Goal: Information Seeking & Learning: Find specific fact

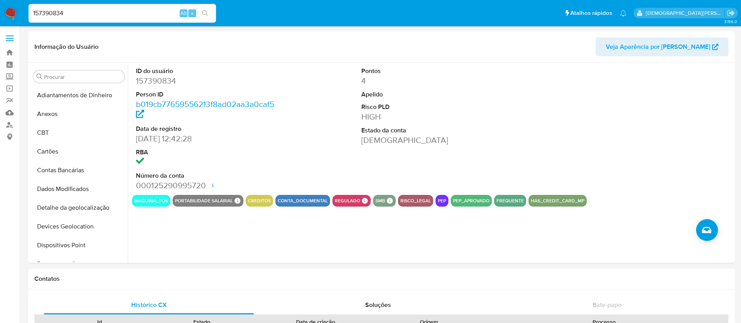
select select "10"
click at [152, 15] on input "157390834" at bounding box center [123, 13] width 188 height 10
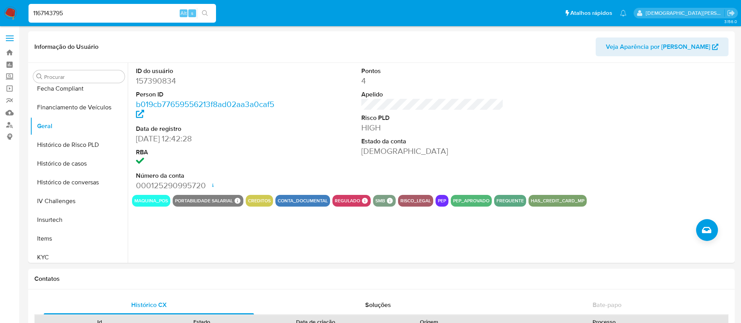
type input "1167143795"
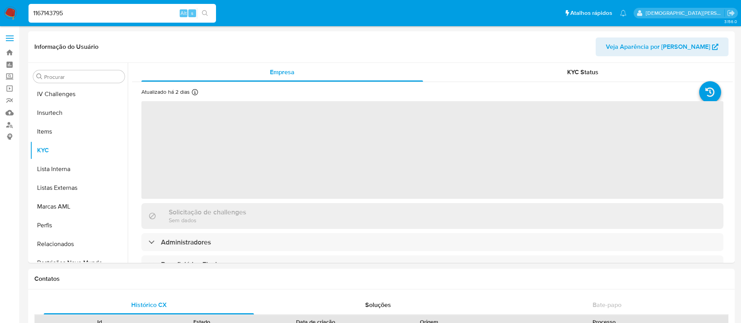
scroll to position [349, 0]
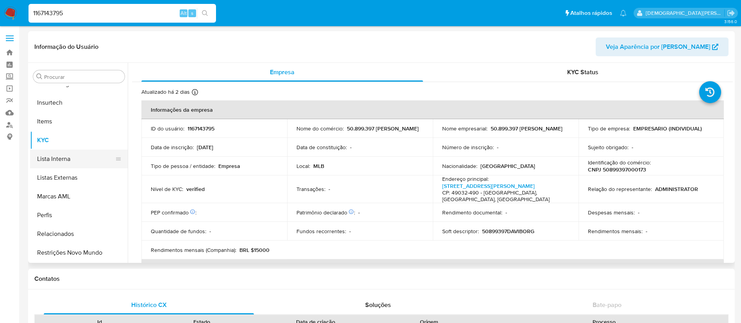
select select "10"
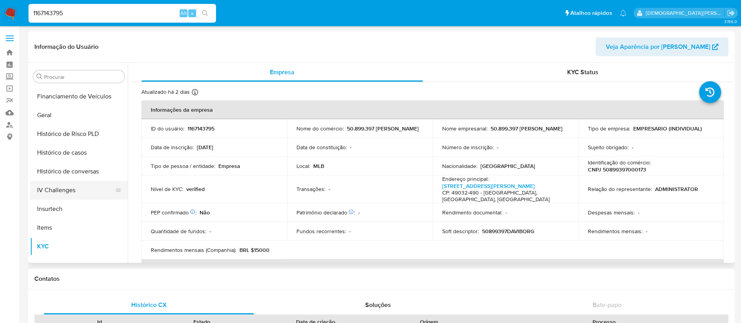
scroll to position [232, 0]
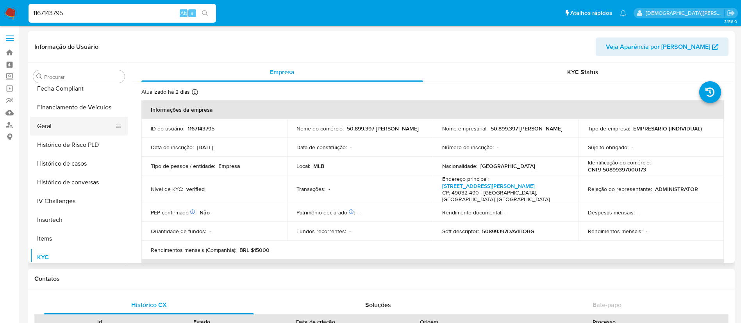
click at [84, 125] on button "Geral" at bounding box center [75, 126] width 91 height 19
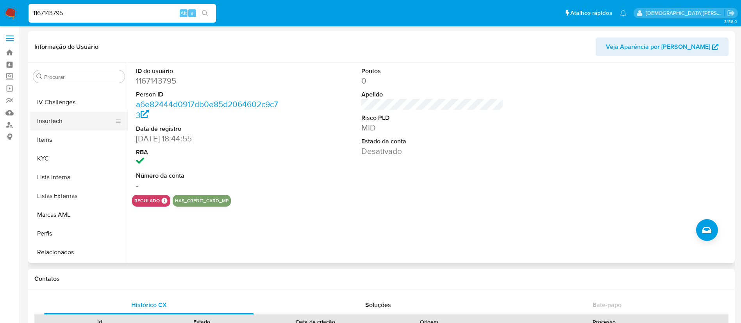
scroll to position [349, 0]
click at [72, 246] on button "Restrições Novo Mundo" at bounding box center [75, 252] width 91 height 19
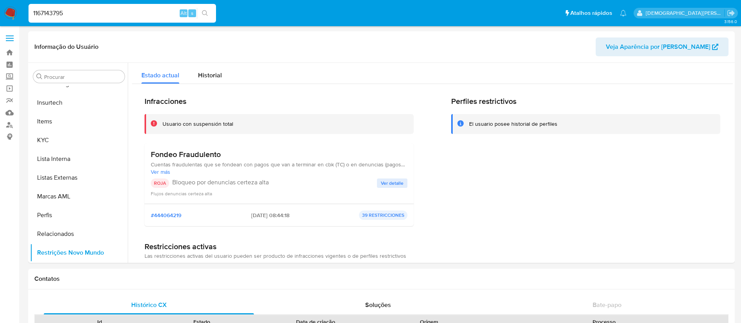
click at [145, 10] on input "1167143795" at bounding box center [123, 13] width 188 height 10
paste input "2075594979"
type input "2075594979"
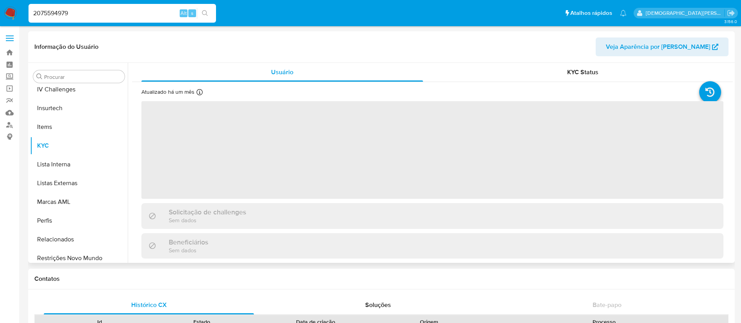
scroll to position [349, 0]
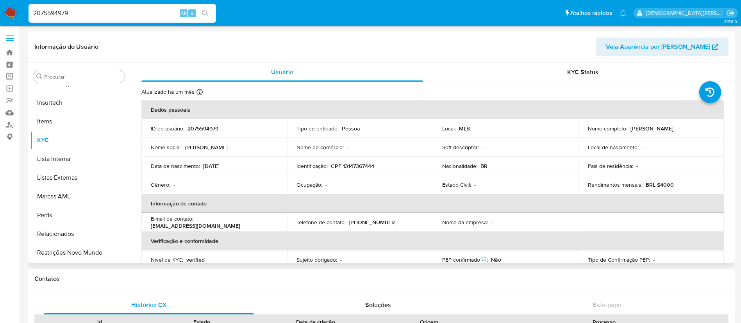
select select "10"
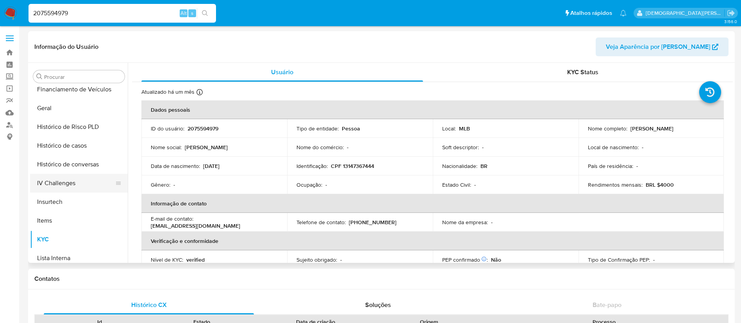
scroll to position [232, 0]
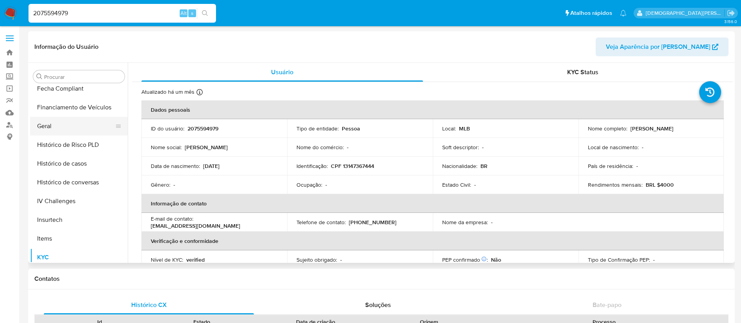
click at [75, 131] on button "Geral" at bounding box center [75, 126] width 91 height 19
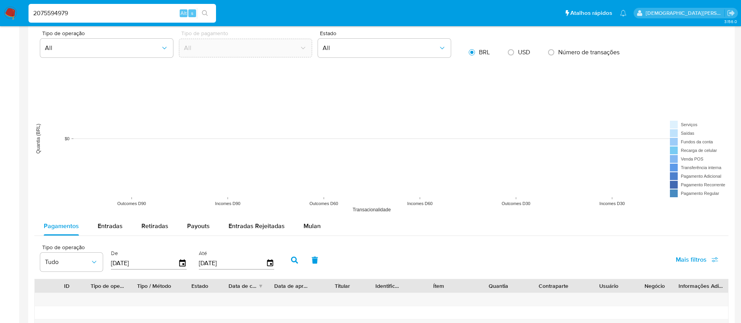
scroll to position [536, 0]
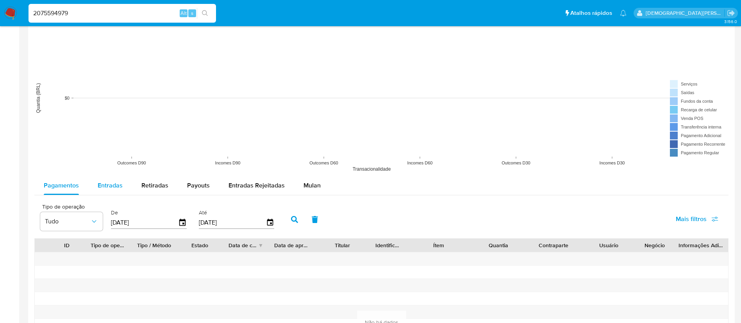
click at [120, 192] on div "Entradas" at bounding box center [110, 185] width 25 height 19
select select "10"
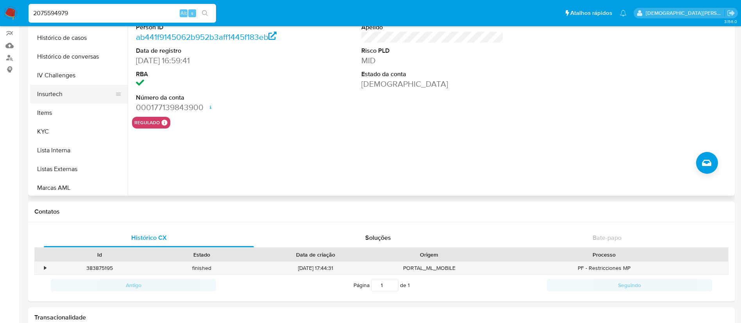
scroll to position [349, 0]
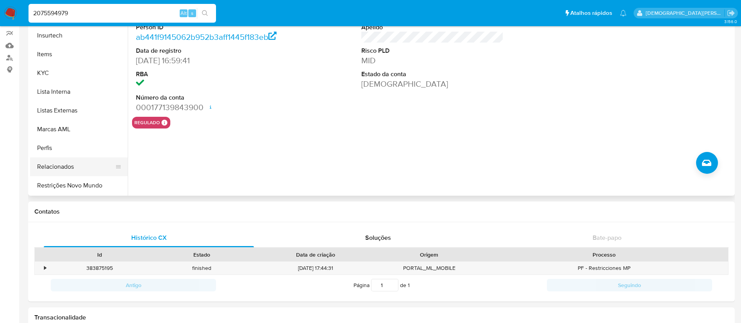
click at [74, 168] on button "Relacionados" at bounding box center [75, 166] width 91 height 19
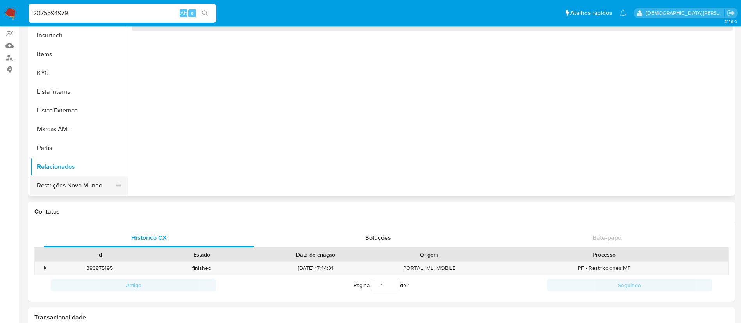
click at [75, 180] on button "Restrições Novo Mundo" at bounding box center [75, 185] width 91 height 19
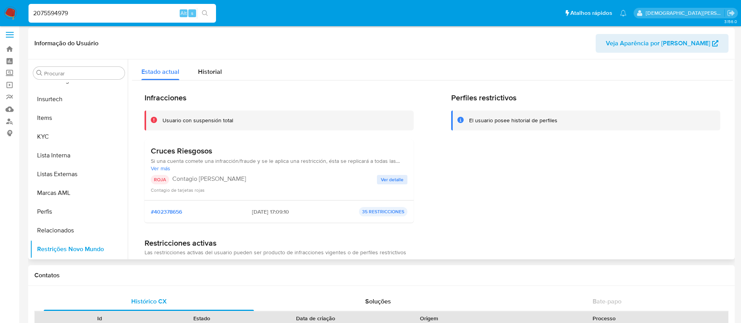
scroll to position [0, 0]
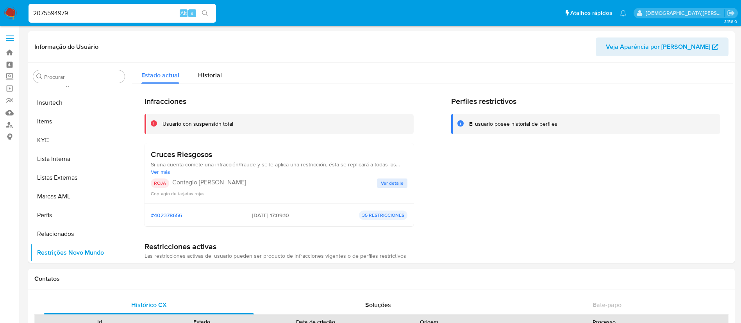
click at [132, 13] on input "2075594979" at bounding box center [123, 13] width 188 height 10
paste input "616224005"
type input "616224005"
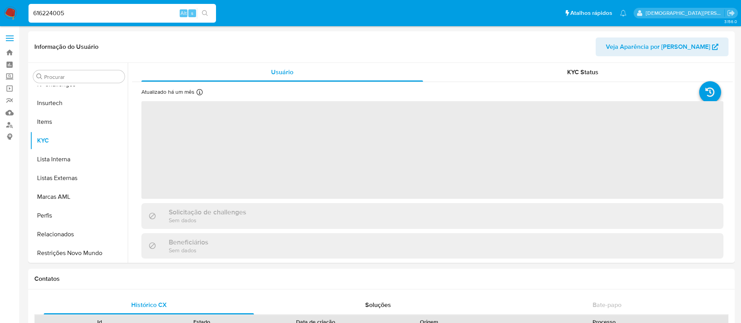
scroll to position [349, 0]
select select "10"
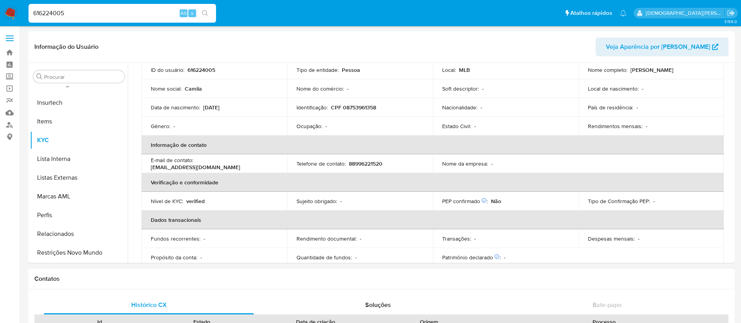
scroll to position [59, 0]
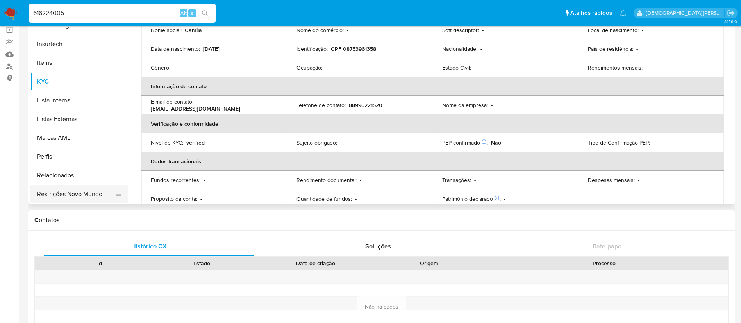
click at [96, 197] on button "Restrições Novo Mundo" at bounding box center [75, 194] width 91 height 19
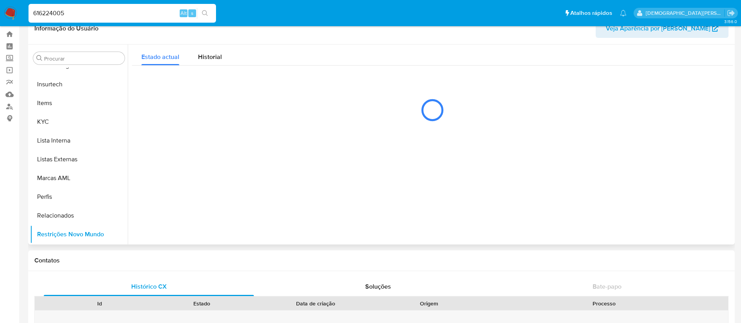
scroll to position [0, 0]
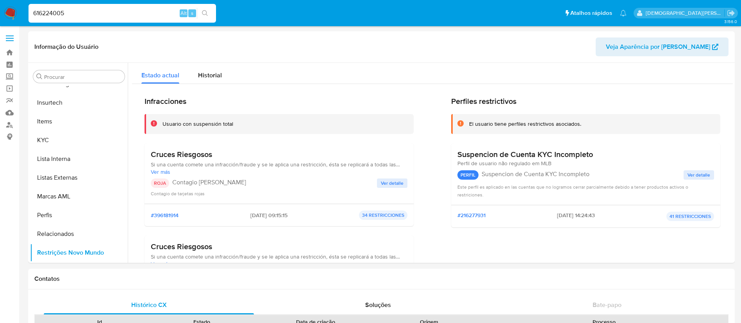
click at [155, 11] on input "616224005" at bounding box center [123, 13] width 188 height 10
paste input "157390834"
type input "157390834"
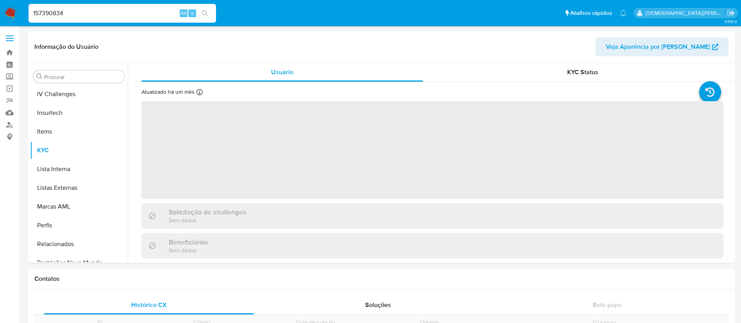
scroll to position [349, 0]
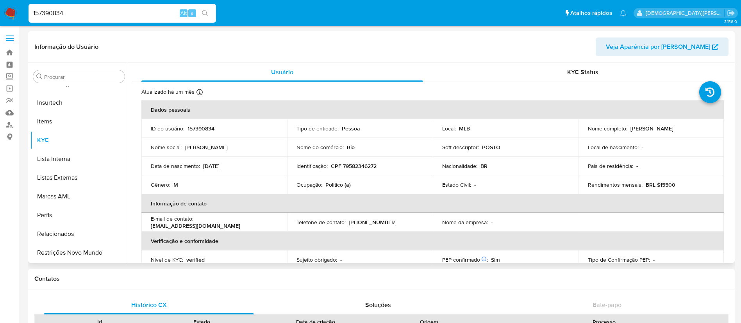
select select "10"
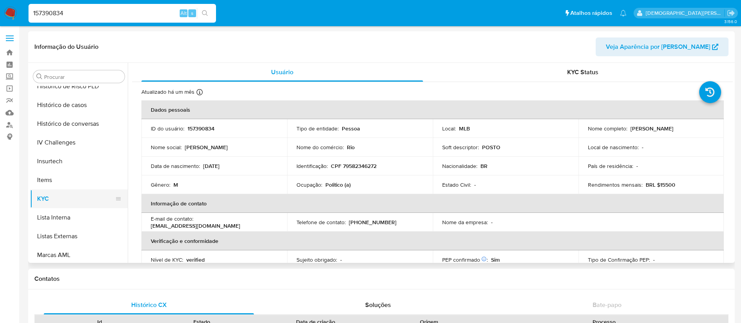
scroll to position [232, 0]
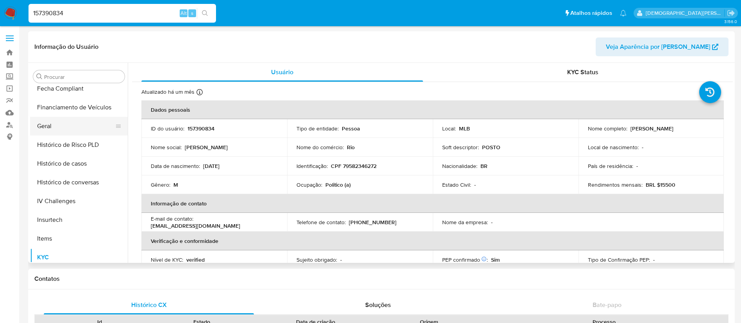
click at [81, 125] on button "Geral" at bounding box center [75, 126] width 91 height 19
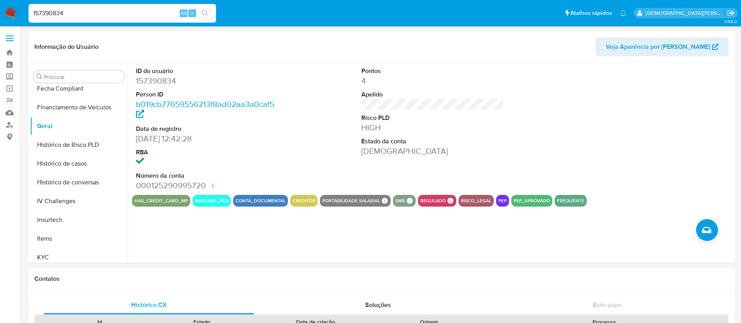
click at [76, 14] on input "157390834" at bounding box center [123, 13] width 188 height 10
paste input "529271702"
type input "529271702"
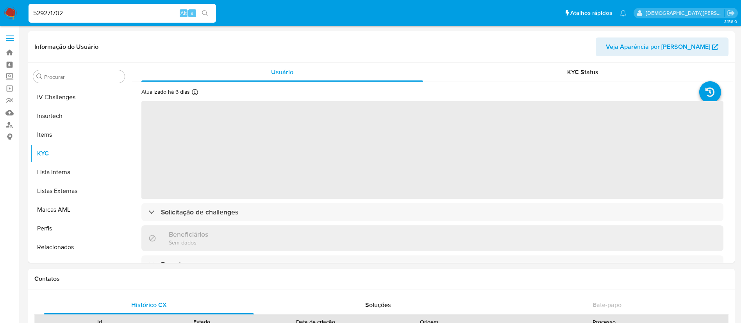
scroll to position [349, 0]
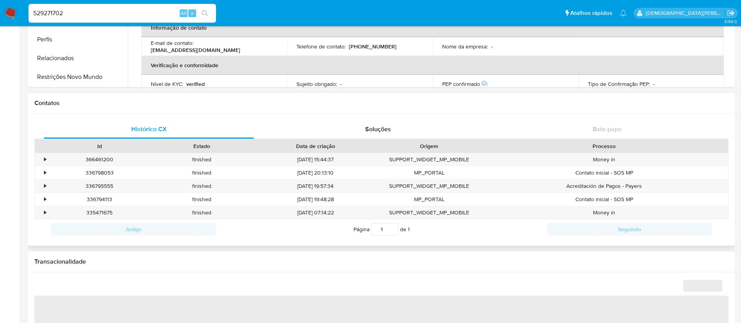
select select "10"
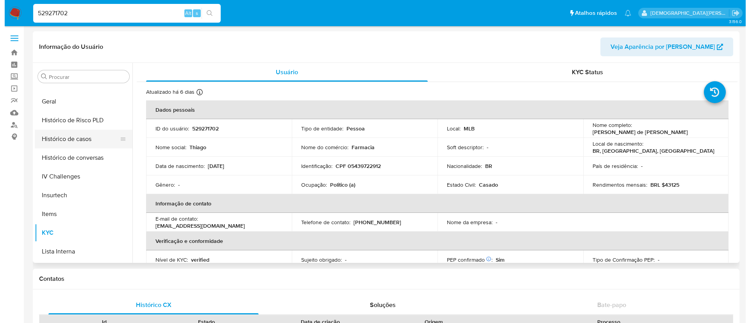
scroll to position [232, 0]
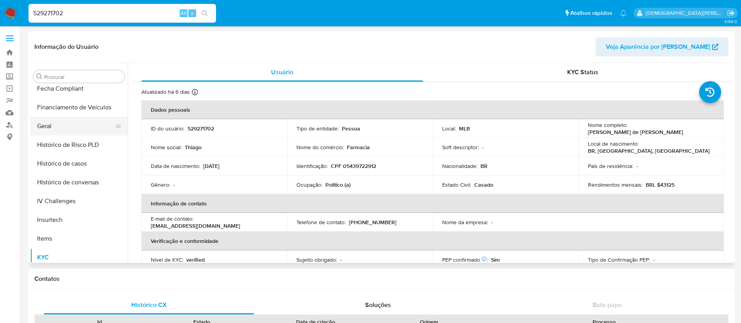
click at [89, 123] on button "Geral" at bounding box center [75, 126] width 91 height 19
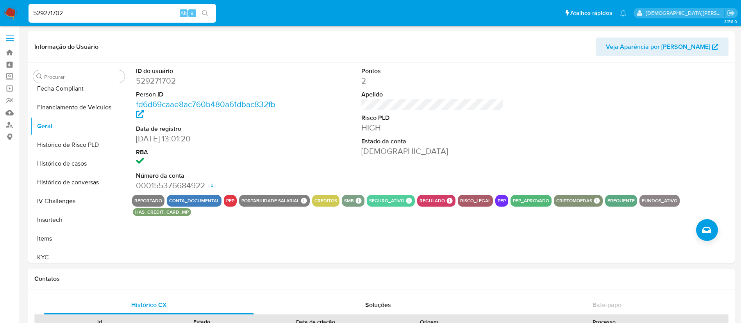
click at [123, 14] on input "529271702" at bounding box center [123, 13] width 188 height 10
paste input "1016461518"
type input "1016461518"
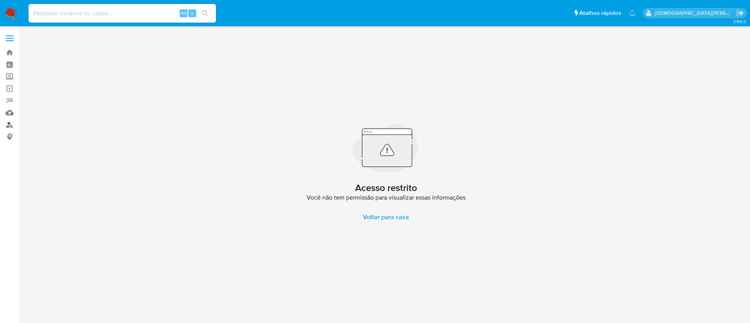
click at [11, 124] on link "Localizador de pessoas" at bounding box center [46, 125] width 93 height 12
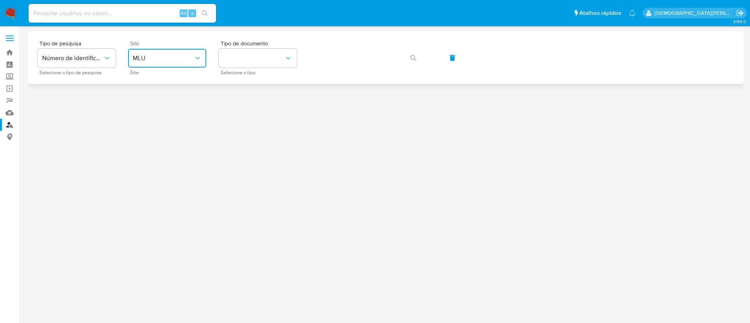
click at [179, 62] on button "MLU" at bounding box center [167, 58] width 78 height 19
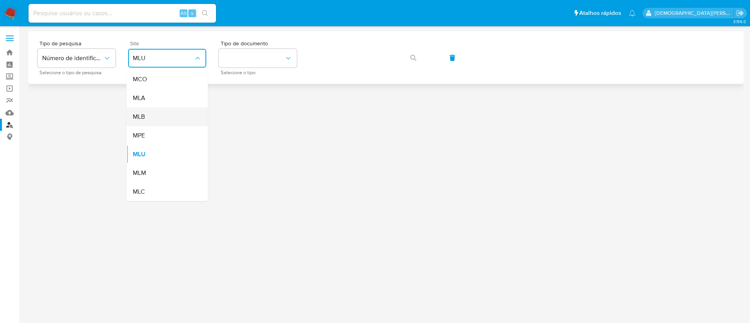
click at [158, 116] on div "MLB" at bounding box center [165, 116] width 64 height 19
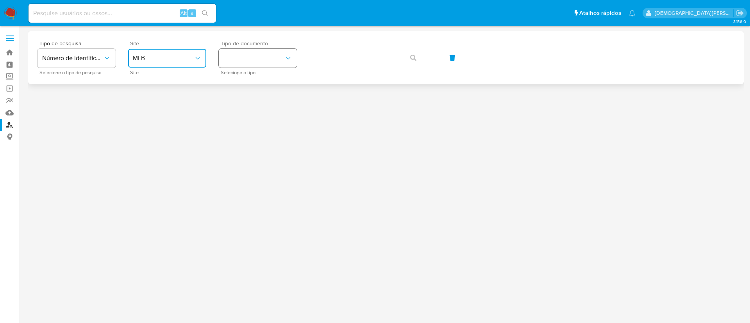
click at [261, 51] on button "identificationType" at bounding box center [258, 58] width 78 height 19
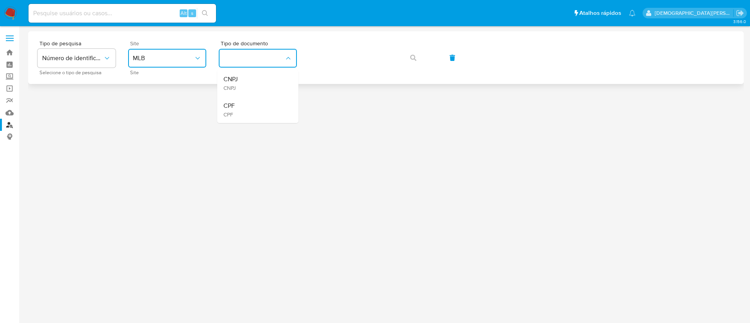
drag, startPoint x: 247, startPoint y: 104, endPoint x: 276, endPoint y: 82, distance: 36.0
click at [247, 104] on div "CPF CPF" at bounding box center [255, 109] width 64 height 27
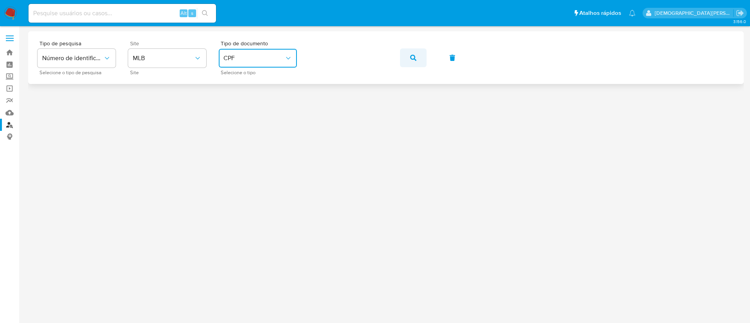
click at [418, 55] on button "button" at bounding box center [413, 57] width 27 height 19
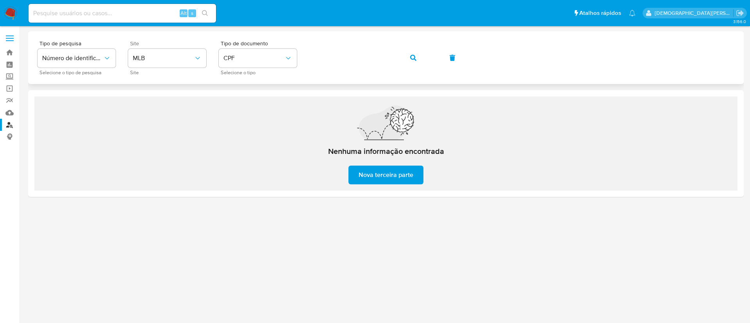
click at [412, 57] on icon "button" at bounding box center [413, 58] width 6 height 6
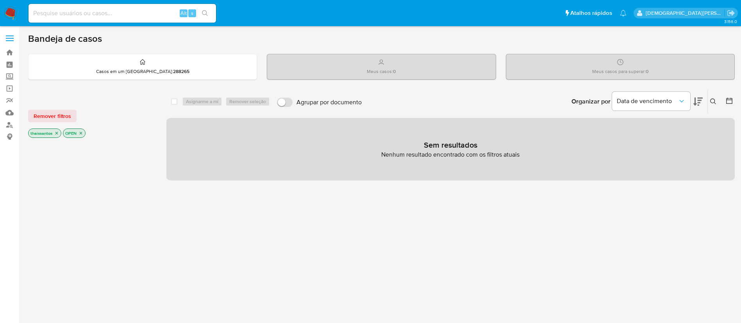
click at [155, 14] on input at bounding box center [123, 13] width 188 height 10
paste input "2121310391"
type input "2121310391"
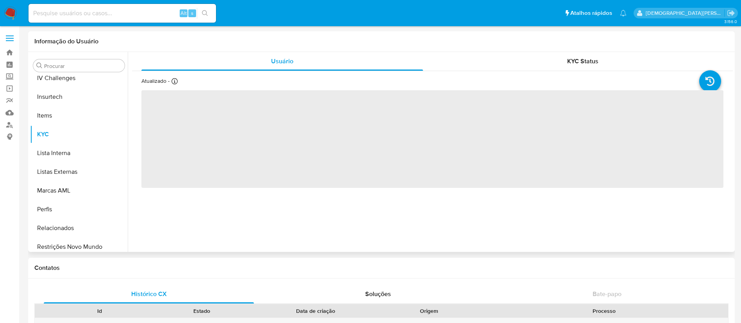
scroll to position [349, 0]
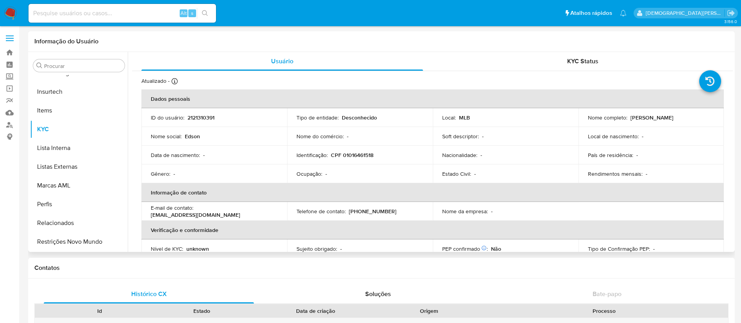
select select "10"
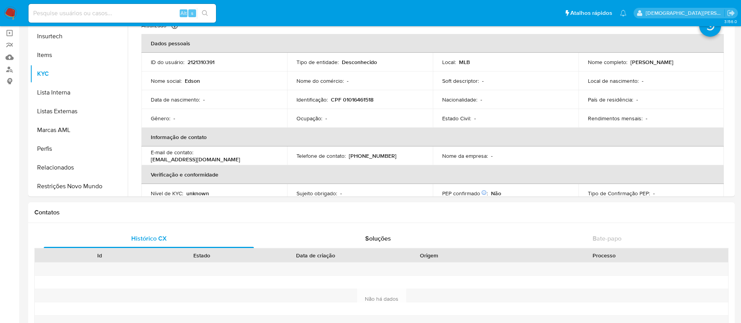
scroll to position [0, 0]
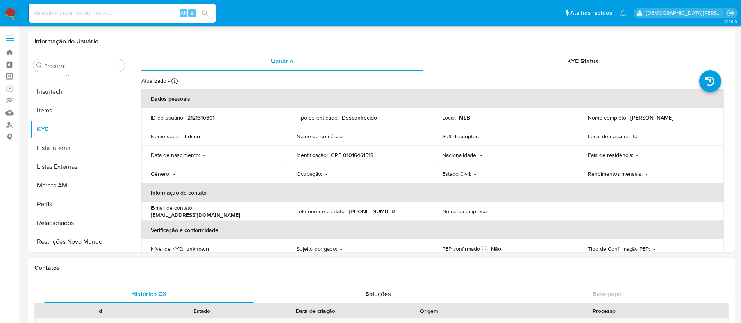
click at [122, 18] on input at bounding box center [123, 13] width 188 height 10
paste input "51730589"
type input "51730589"
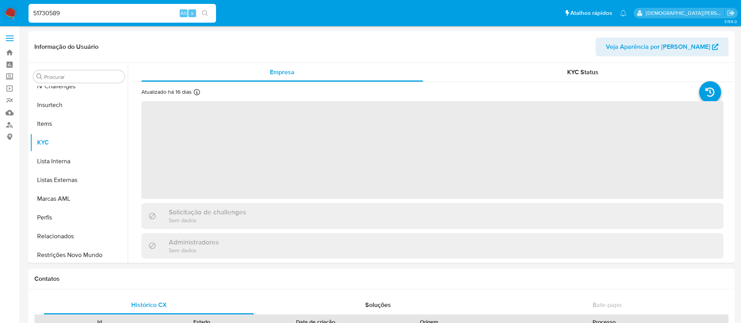
scroll to position [349, 0]
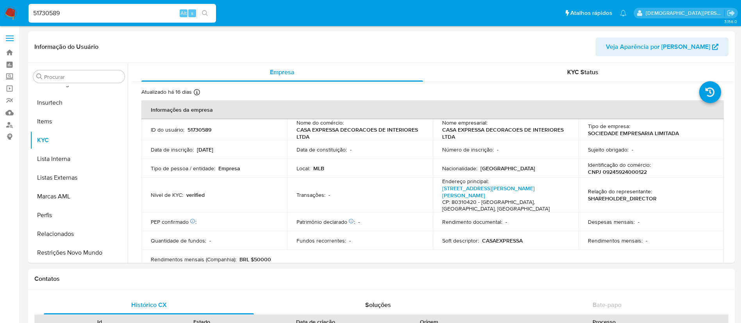
select select "10"
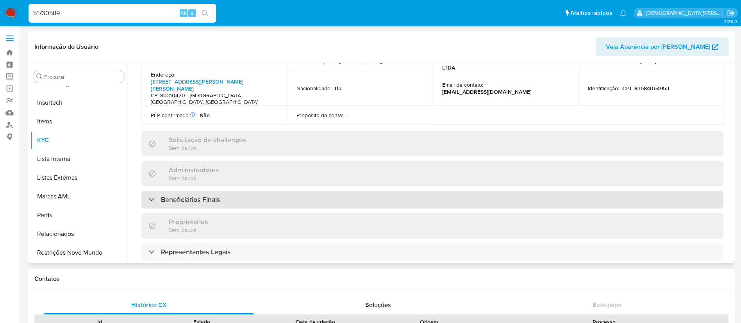
scroll to position [293, 0]
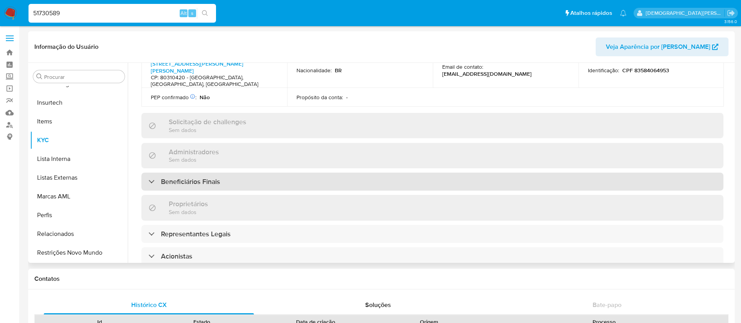
click at [350, 173] on div "Beneficiários Finais" at bounding box center [432, 182] width 582 height 18
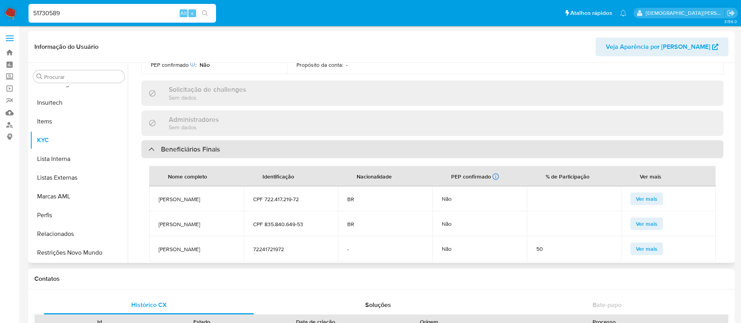
scroll to position [352, 0]
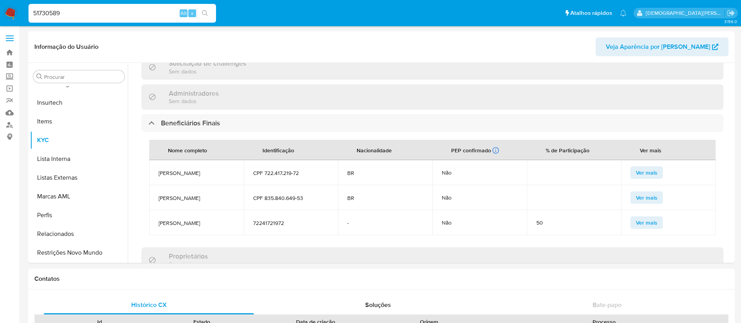
click at [156, 12] on input "51730589" at bounding box center [123, 13] width 188 height 10
paste input "2248535442"
type input "2248535442"
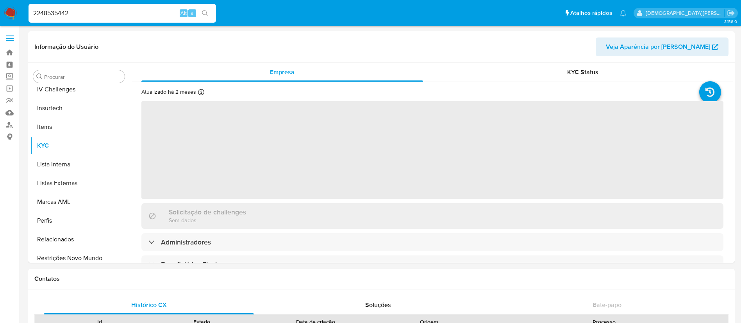
scroll to position [349, 0]
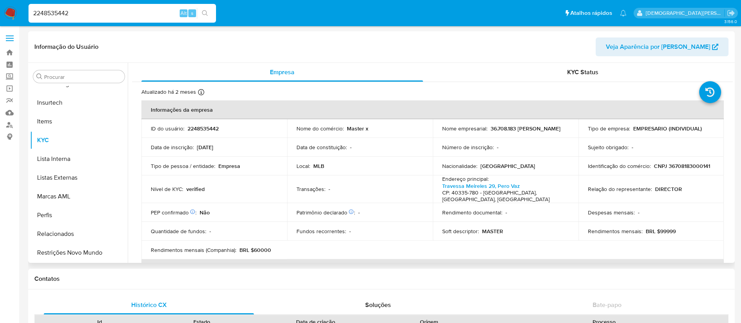
select select "10"
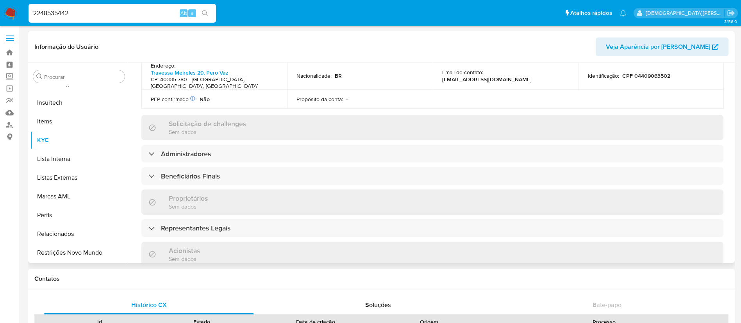
scroll to position [293, 0]
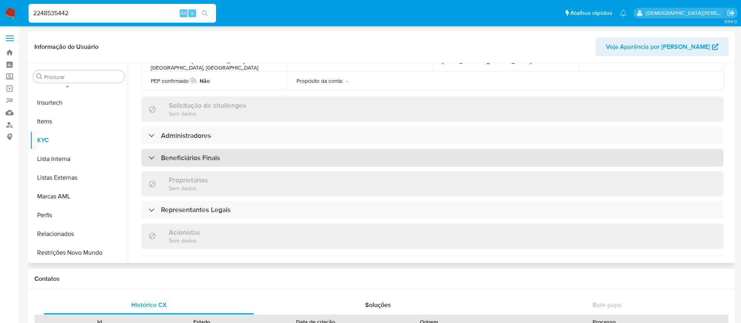
click at [323, 149] on div "Beneficiários Finais" at bounding box center [432, 158] width 582 height 18
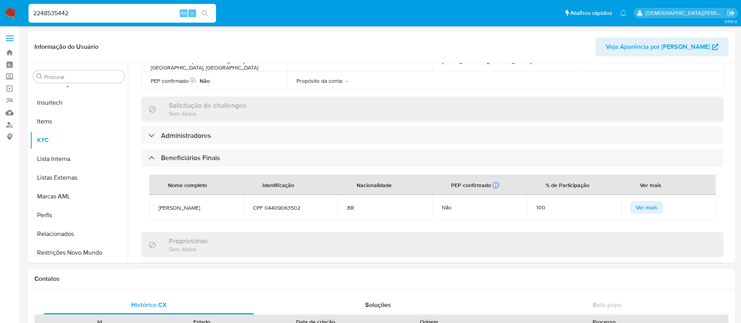
click at [150, 14] on input "2248535442" at bounding box center [123, 13] width 188 height 10
paste input "51730589"
type input "51730589"
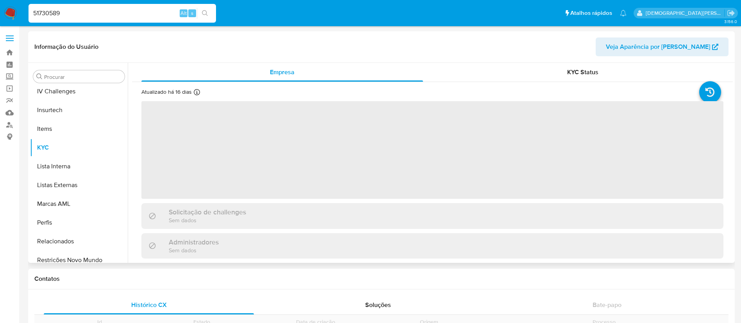
scroll to position [349, 0]
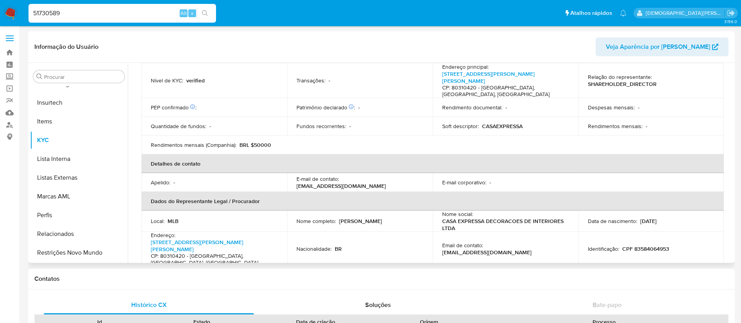
select select "10"
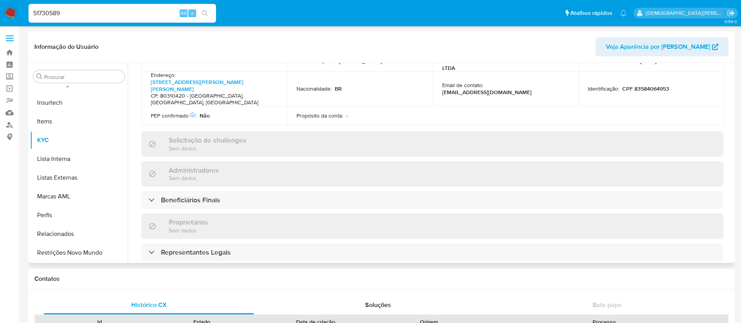
scroll to position [293, 0]
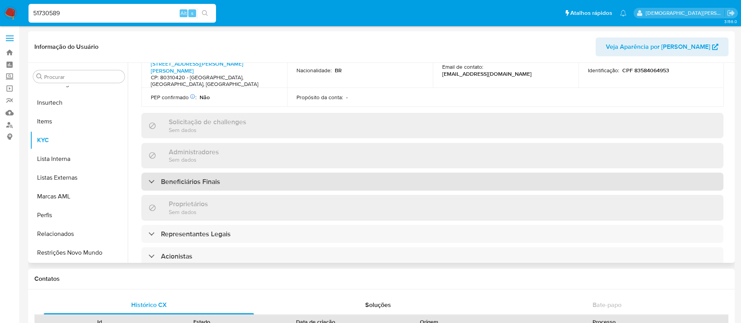
click at [320, 173] on div "Beneficiários Finais" at bounding box center [432, 182] width 582 height 18
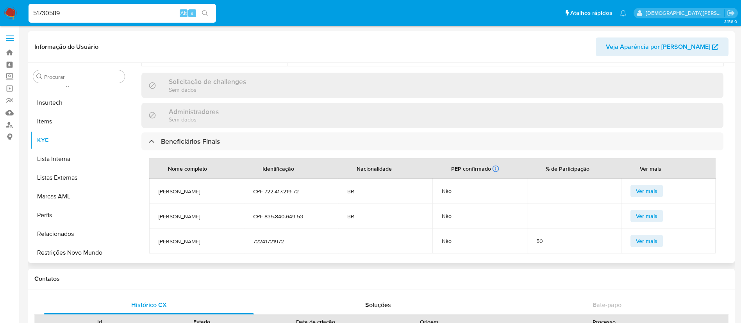
scroll to position [352, 0]
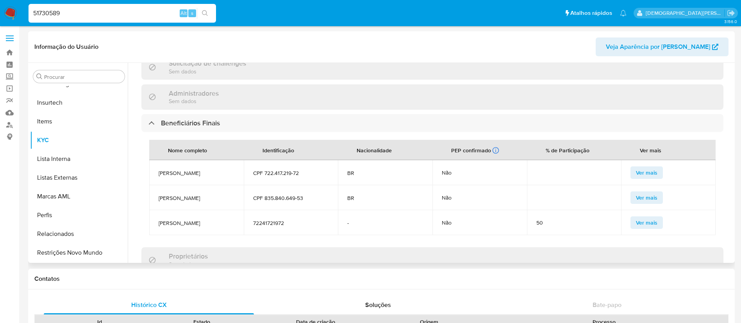
click at [638, 167] on span "Ver mais" at bounding box center [646, 172] width 21 height 11
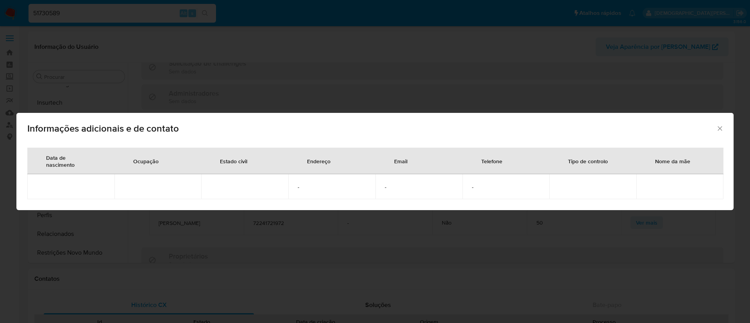
click at [579, 228] on div "Informações adicionais e de contato Data [PERSON_NAME] Ocupação Estado civil En…" at bounding box center [375, 161] width 750 height 323
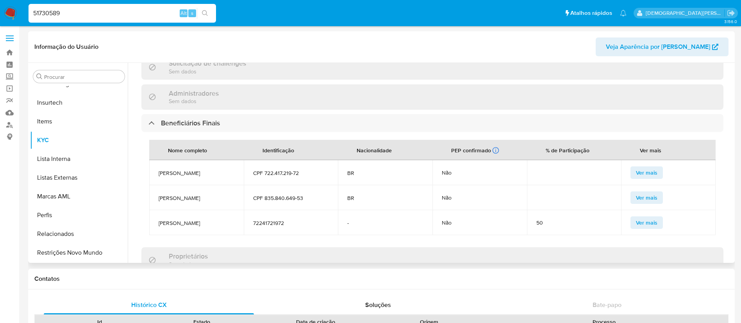
click at [650, 192] on span "Ver mais" at bounding box center [646, 197] width 21 height 11
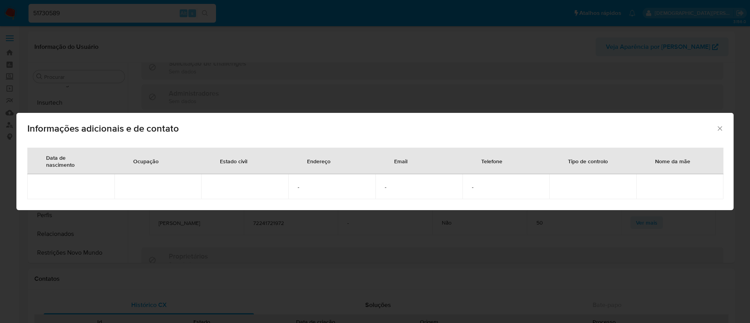
click at [589, 228] on div "Informações adicionais e de contato Data [PERSON_NAME] Ocupação Estado civil En…" at bounding box center [375, 161] width 750 height 323
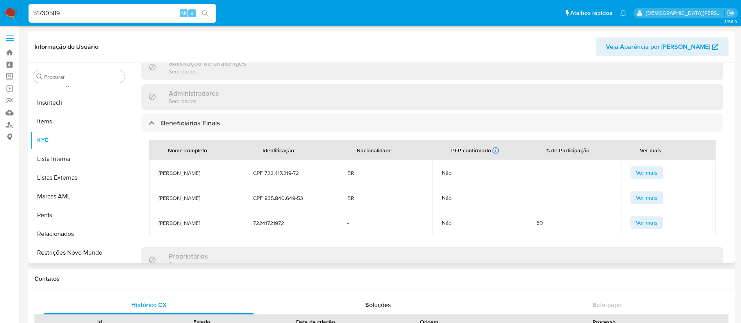
click at [636, 217] on span "Ver mais" at bounding box center [646, 222] width 21 height 11
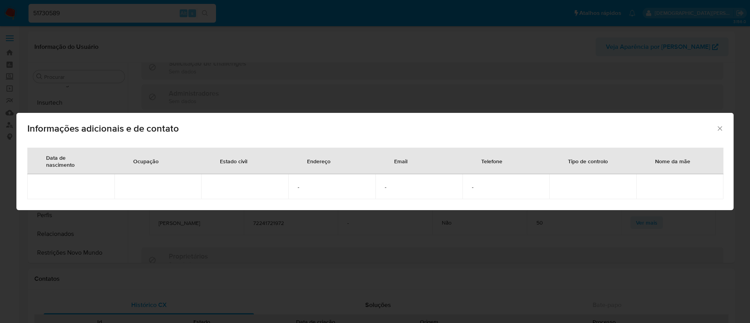
click at [568, 228] on div "Informações adicionais e de contato Data [PERSON_NAME] Ocupação Estado civil En…" at bounding box center [375, 161] width 750 height 323
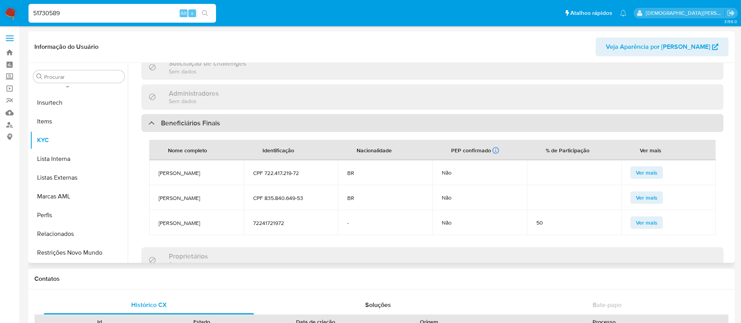
click at [196, 119] on h3 "Beneficiários Finais" at bounding box center [190, 123] width 59 height 9
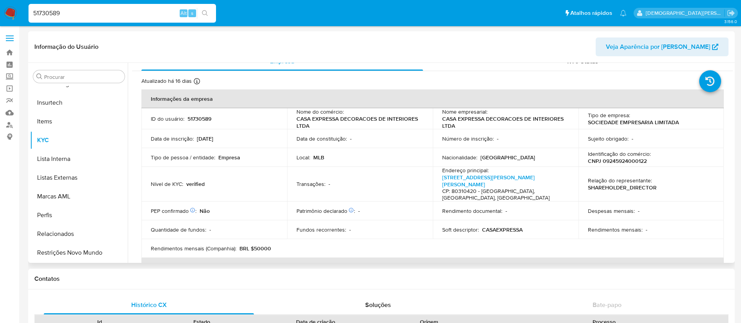
scroll to position [0, 0]
